Goal: Transaction & Acquisition: Purchase product/service

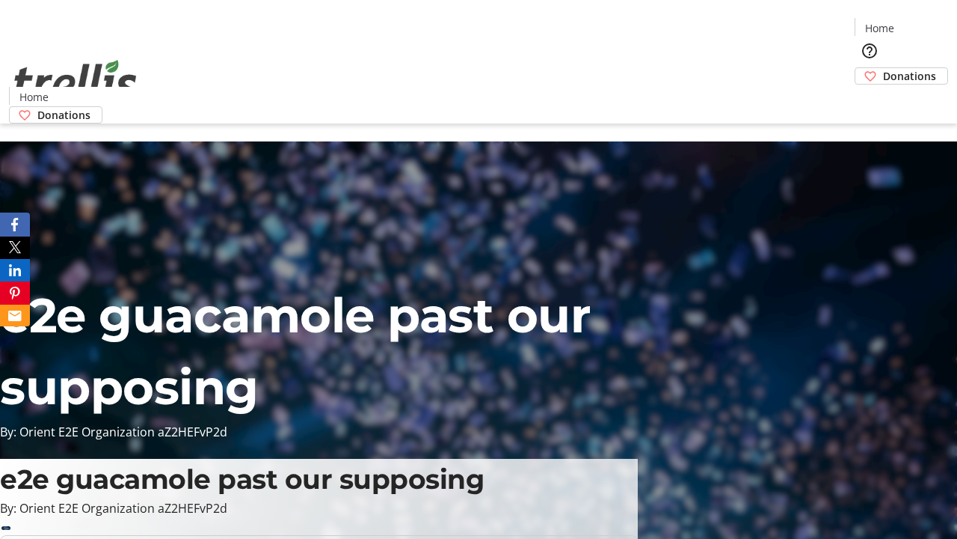
click at [915, 22] on span "Sign Up" at bounding box center [920, 21] width 43 height 18
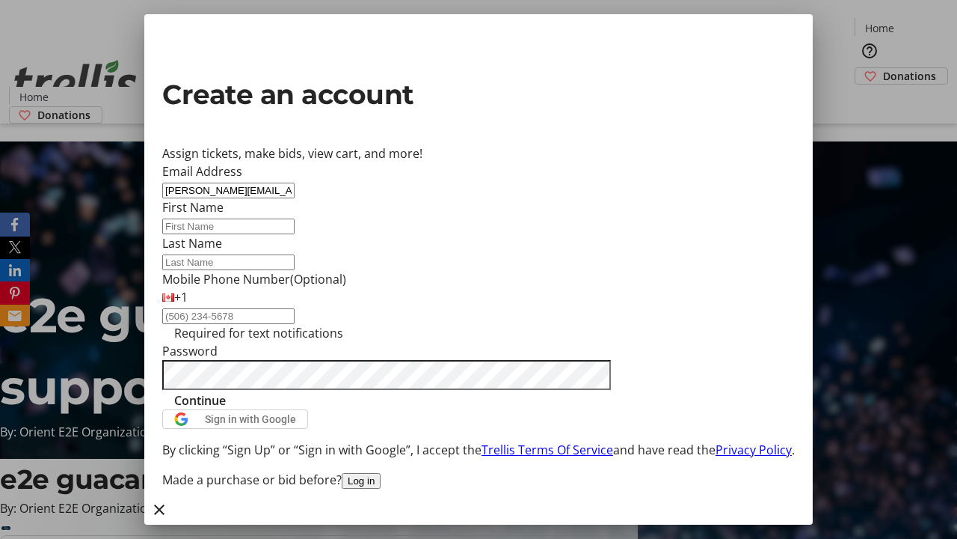
type input "[PERSON_NAME][EMAIL_ADDRESS][DOMAIN_NAME]"
type input "[PERSON_NAME]"
click at [226, 409] on span "Continue" at bounding box center [200, 400] width 52 height 18
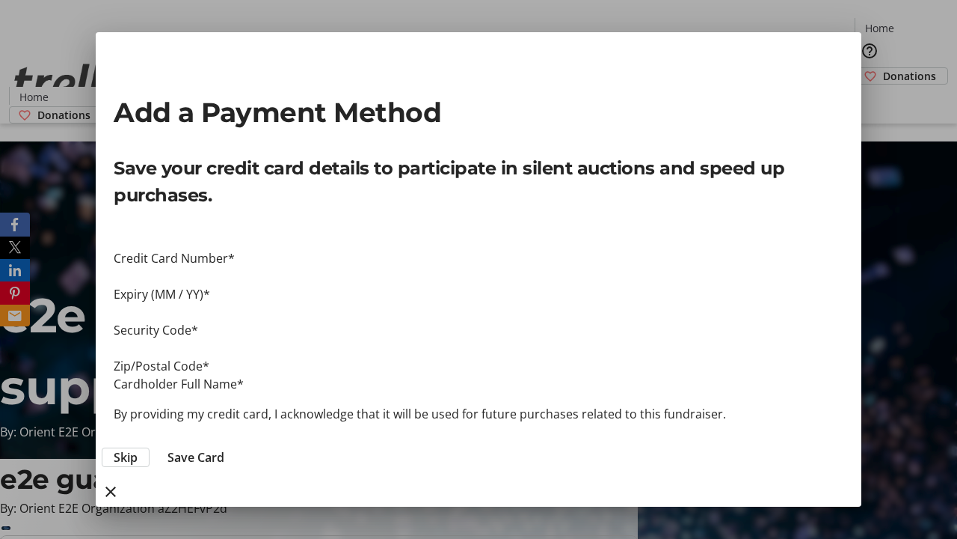
click at [138, 448] on span "Skip" at bounding box center [126, 457] width 24 height 18
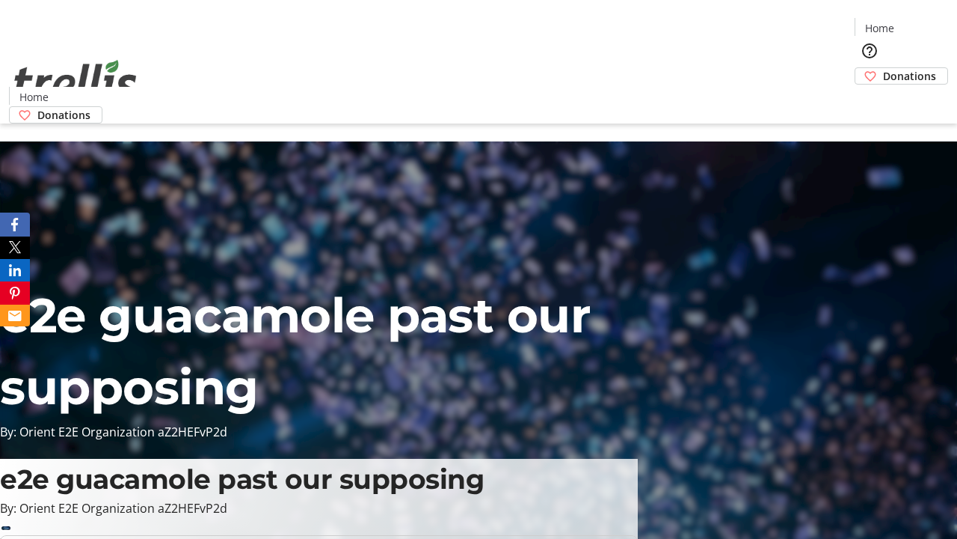
click at [883, 68] on span "Donations" at bounding box center [909, 76] width 53 height 16
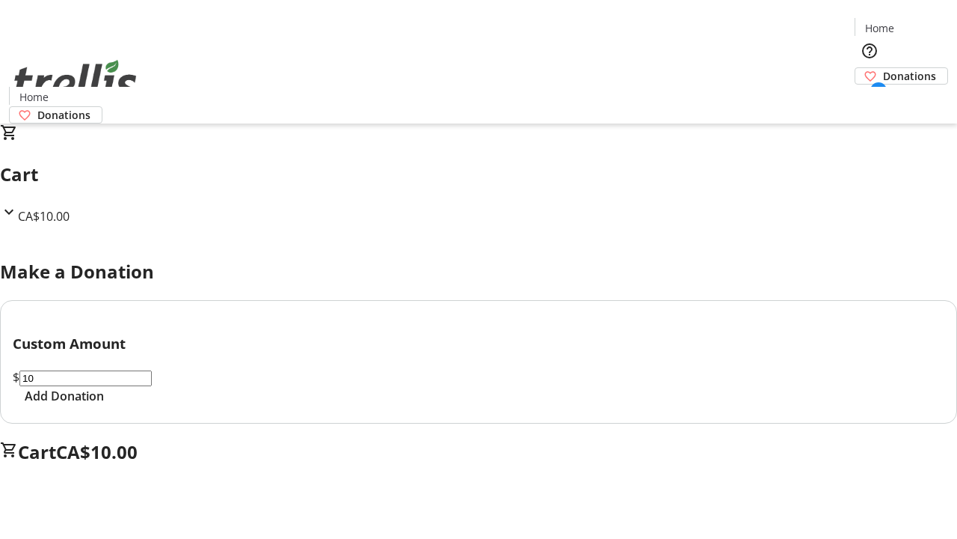
select select "CA"
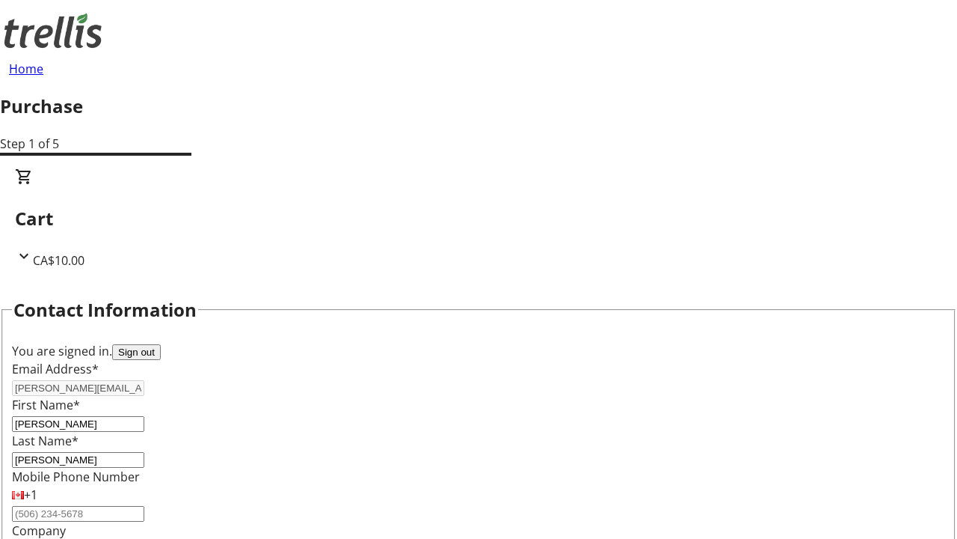
type input "[STREET_ADDRESS][PERSON_NAME]"
type input "Kelowna"
select select "BC"
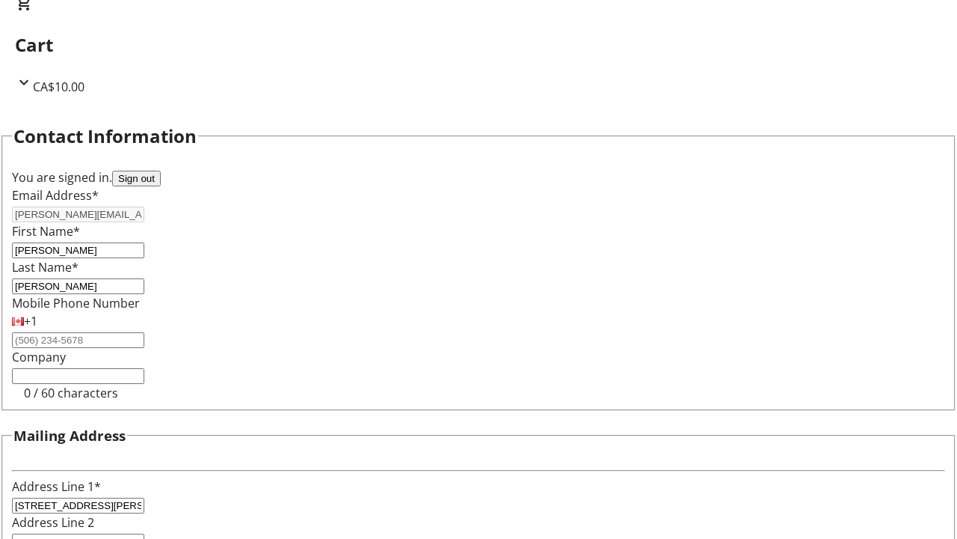
type input "Kelowna"
type input "V1Y 0C2"
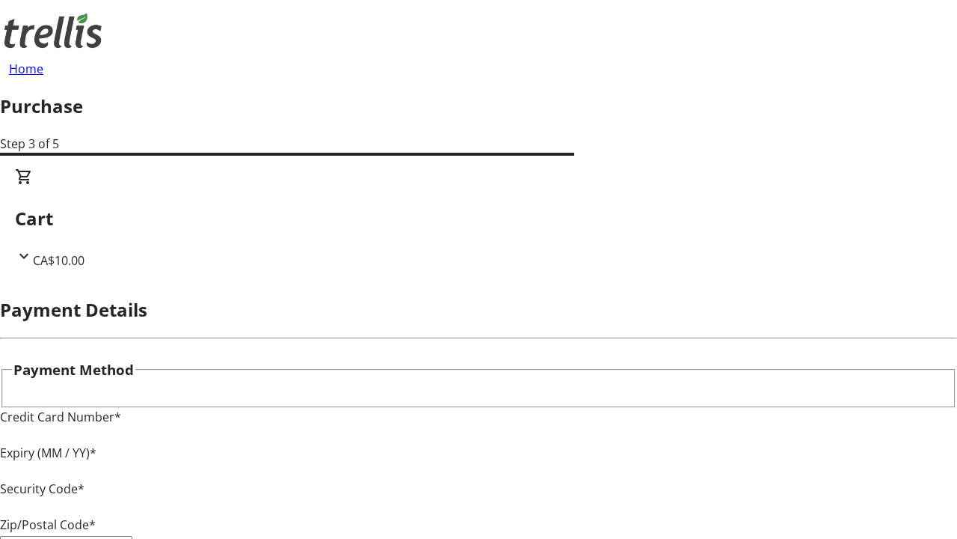
type input "V1Y 0C2"
